Goal: Navigation & Orientation: Find specific page/section

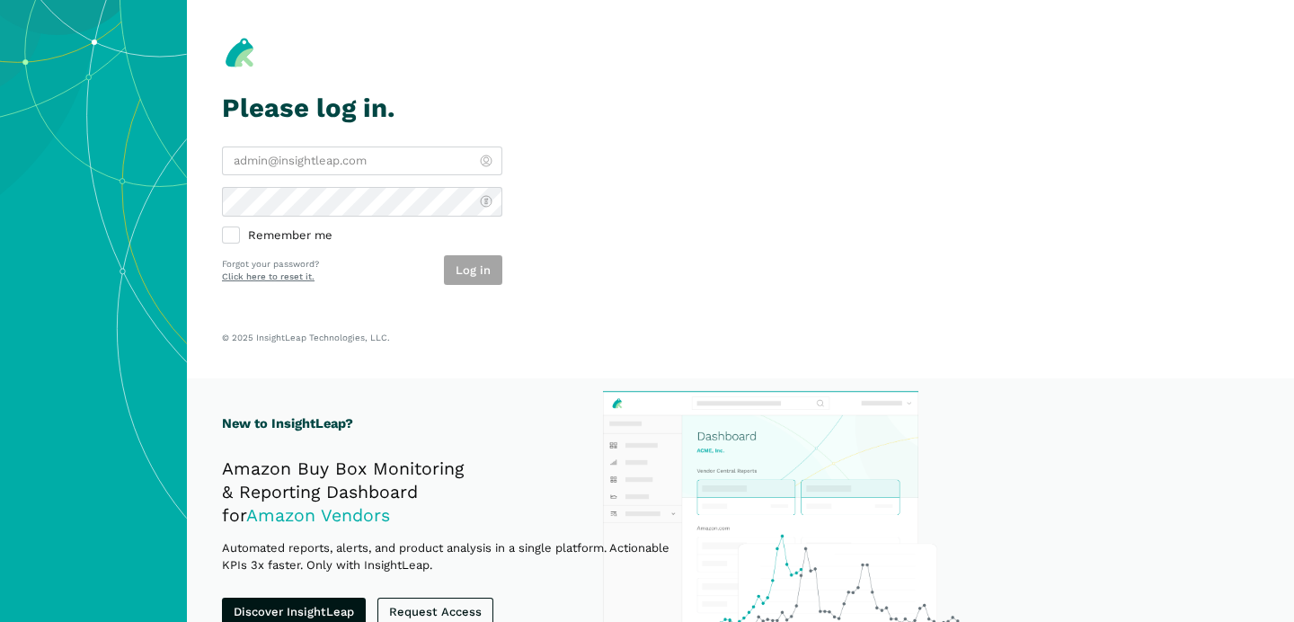
type input "[PERSON_NAME][EMAIL_ADDRESS][DOMAIN_NAME]"
click at [477, 258] on div "Log in" at bounding box center [473, 270] width 58 height 30
click at [482, 270] on button "Log in" at bounding box center [473, 270] width 58 height 30
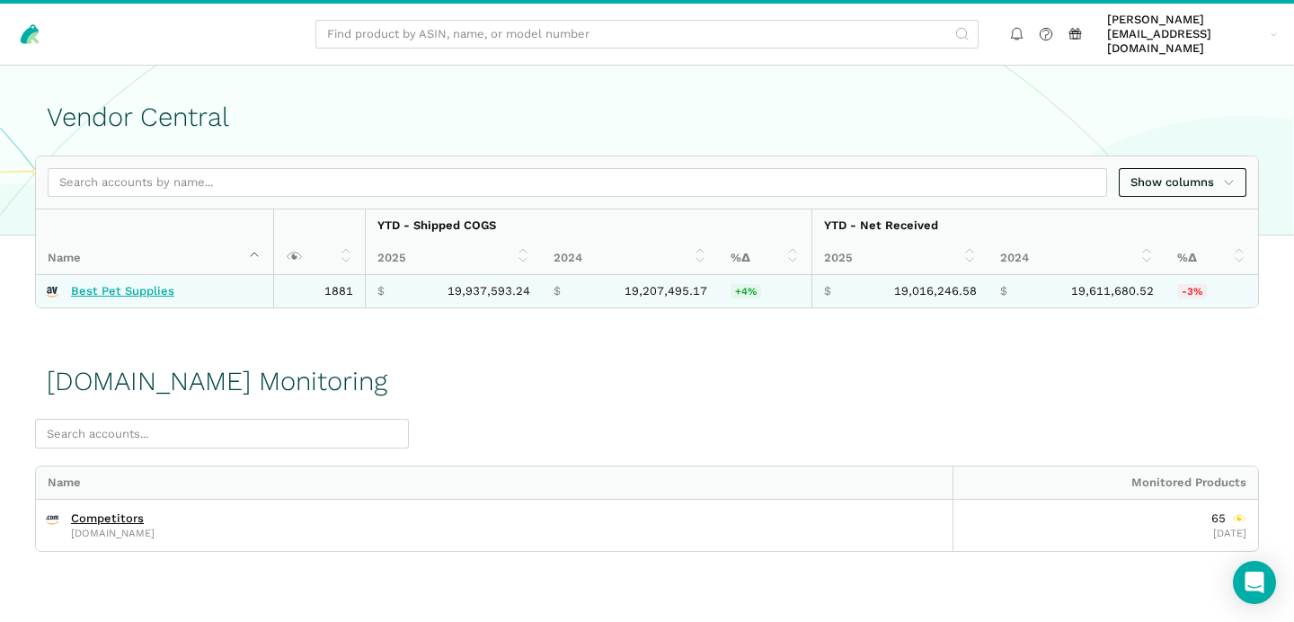
click at [148, 284] on link "Best Pet Supplies" at bounding box center [122, 291] width 103 height 14
